Goal: Information Seeking & Learning: Learn about a topic

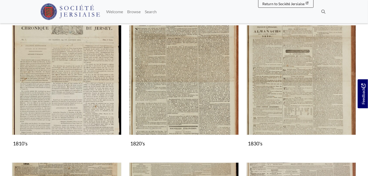
scroll to position [82, 0]
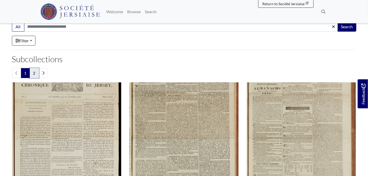
click at [35, 73] on link "2" at bounding box center [34, 73] width 9 height 10
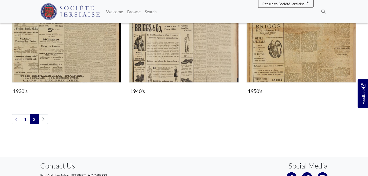
scroll to position [156, 0]
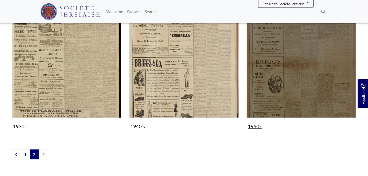
click at [298, 90] on img "Subcollection" at bounding box center [302, 63] width 110 height 110
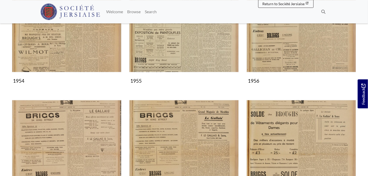
scroll to position [286, 0]
